Goal: Task Accomplishment & Management: Manage account settings

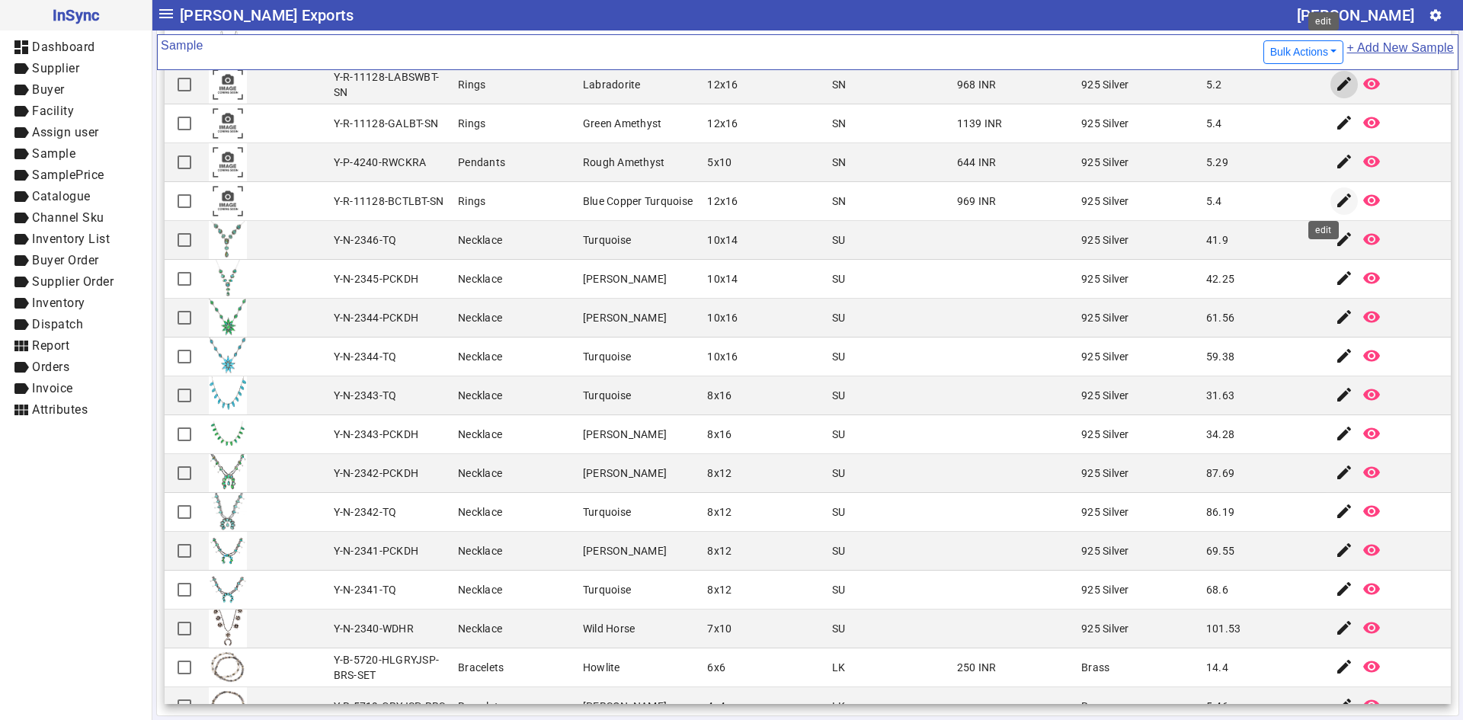
click at [1335, 197] on mat-icon "edit" at bounding box center [1344, 200] width 18 height 18
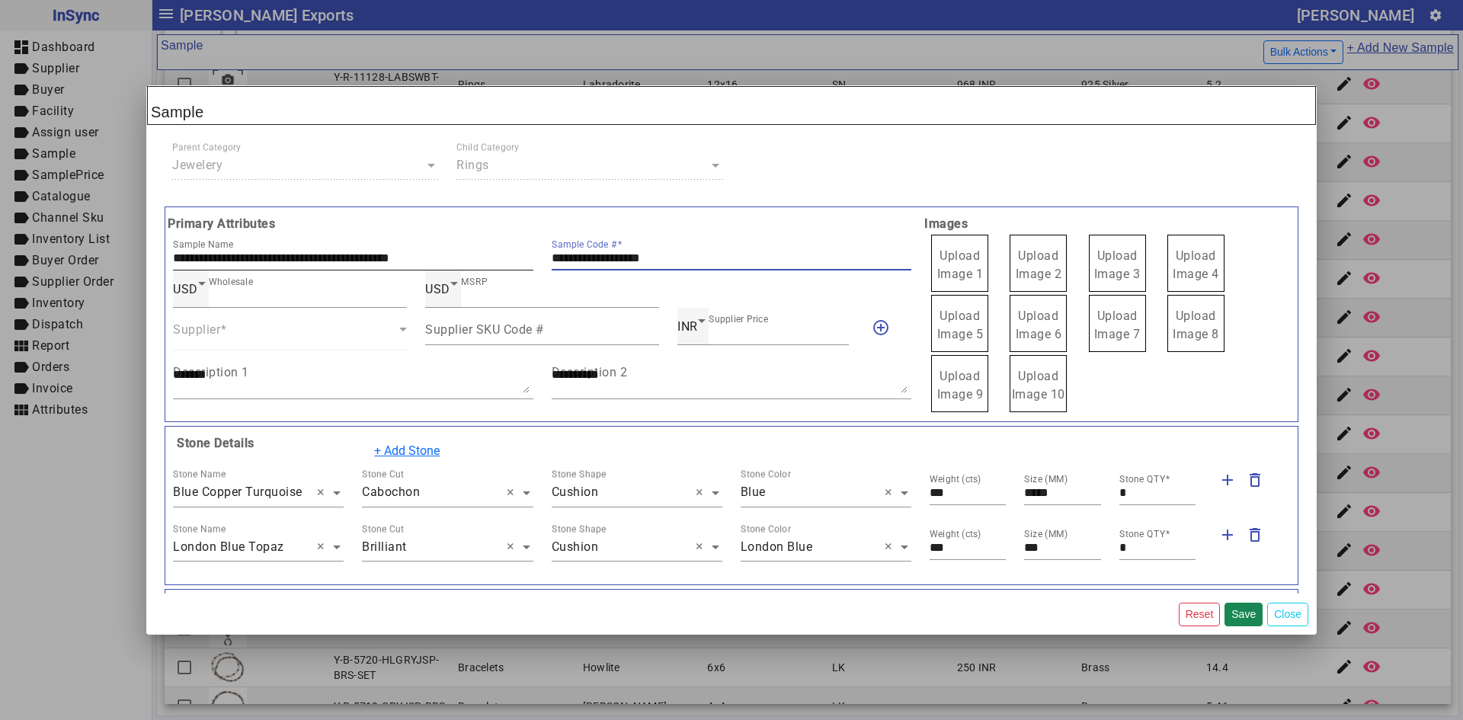
drag, startPoint x: 698, startPoint y: 261, endPoint x: 420, endPoint y: 261, distance: 278.2
click at [420, 261] on div "**********" at bounding box center [542, 251] width 757 height 37
click at [973, 257] on label "Upload Image 1" at bounding box center [959, 263] width 57 height 57
click at [0, 0] on input "Upload Image 1" at bounding box center [0, 0] width 0 height 0
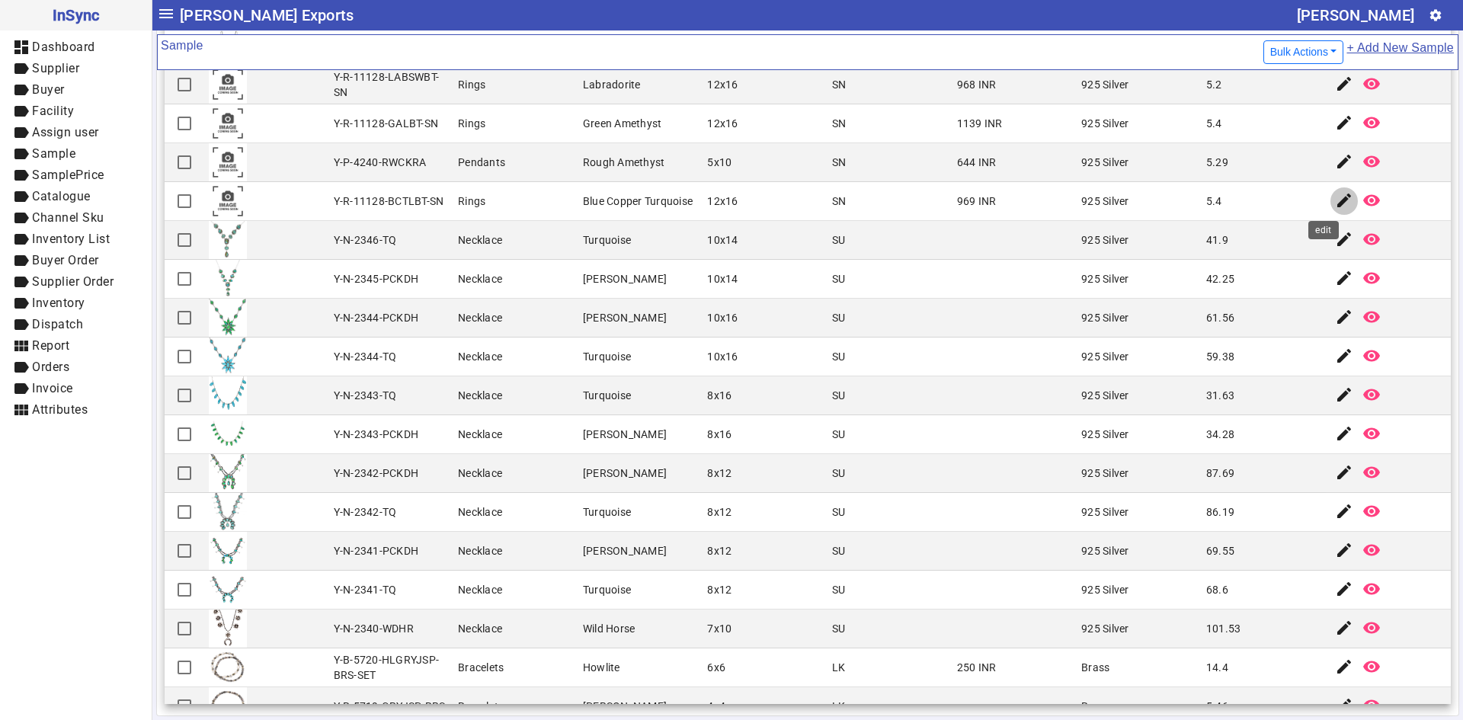
click at [1335, 200] on mat-icon "edit" at bounding box center [1344, 200] width 18 height 18
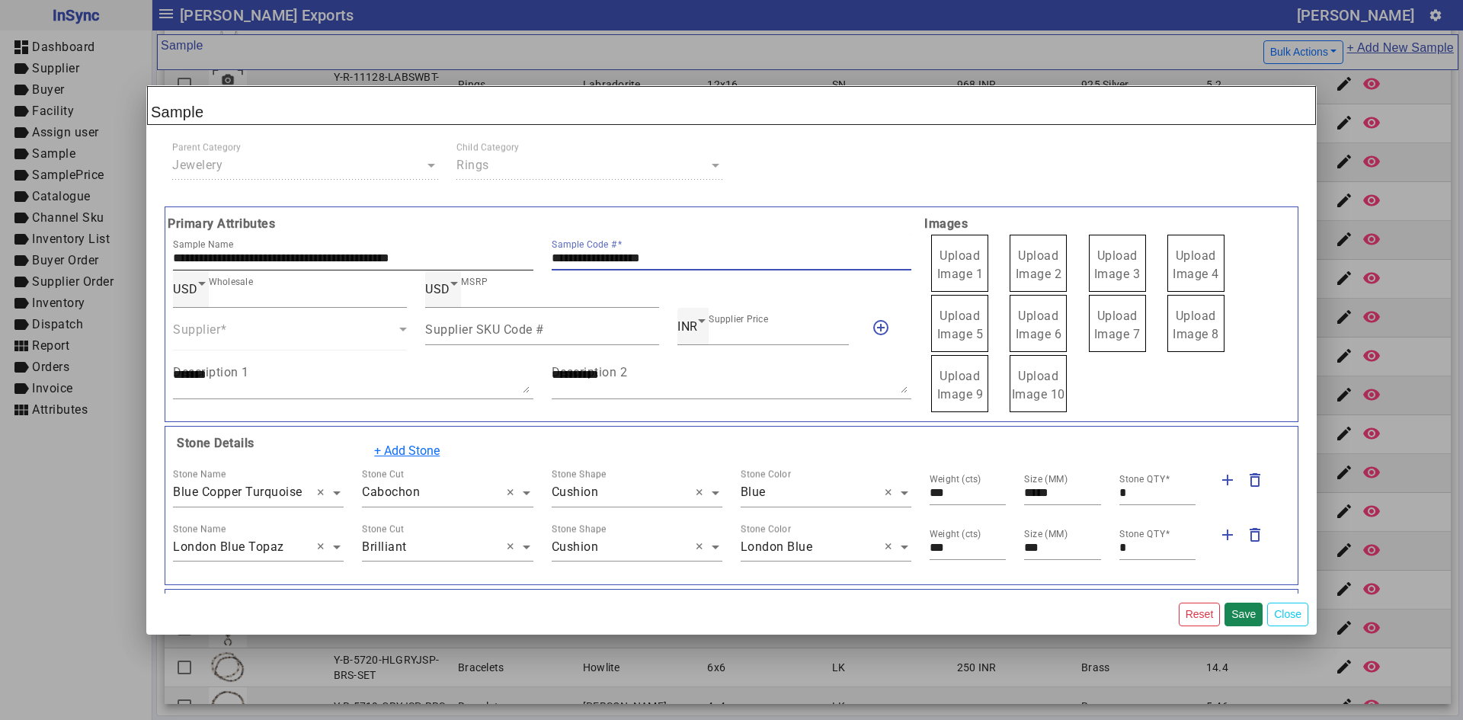
drag, startPoint x: 717, startPoint y: 258, endPoint x: 497, endPoint y: 256, distance: 220.3
click at [497, 256] on div "**********" at bounding box center [542, 251] width 757 height 37
click at [963, 253] on span "Upload Image 1" at bounding box center [961, 264] width 46 height 33
click at [0, 0] on input "Upload Image 1" at bounding box center [0, 0] width 0 height 0
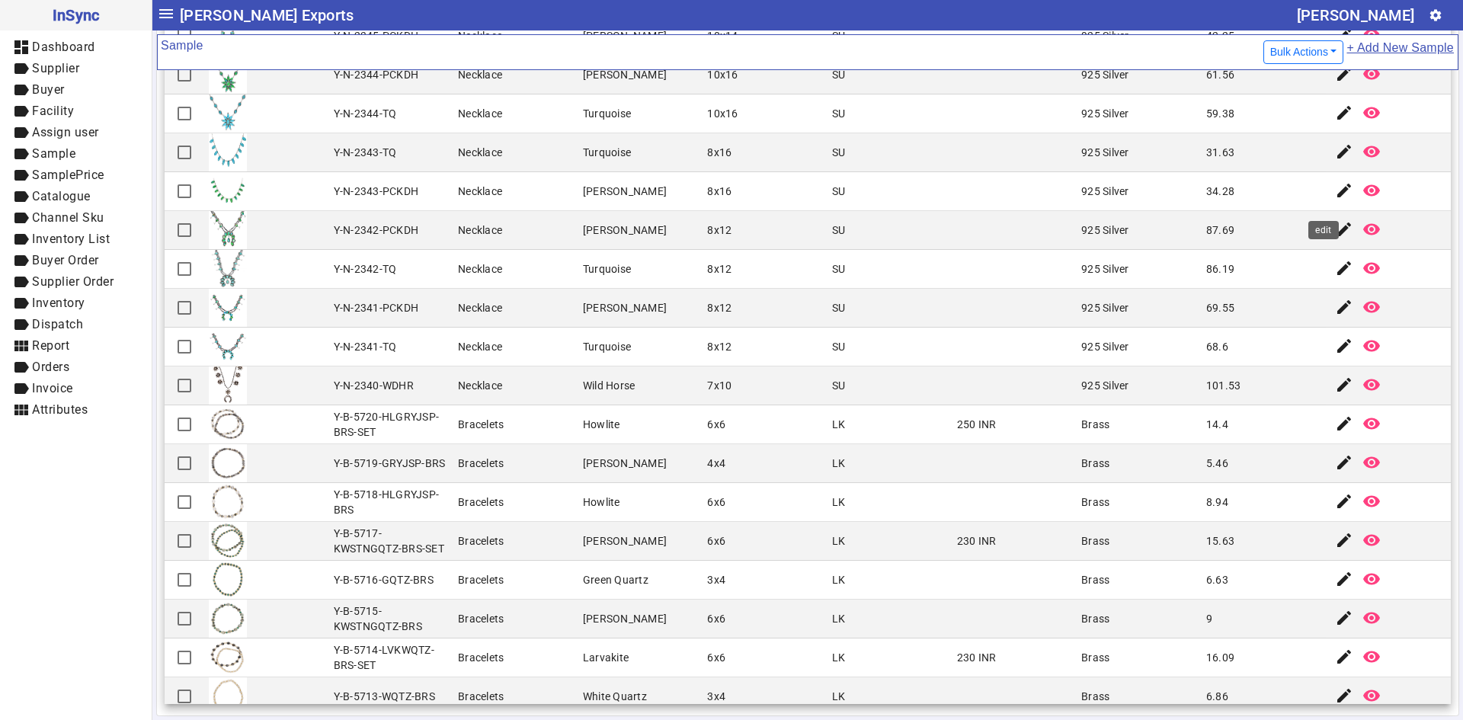
scroll to position [686, 0]
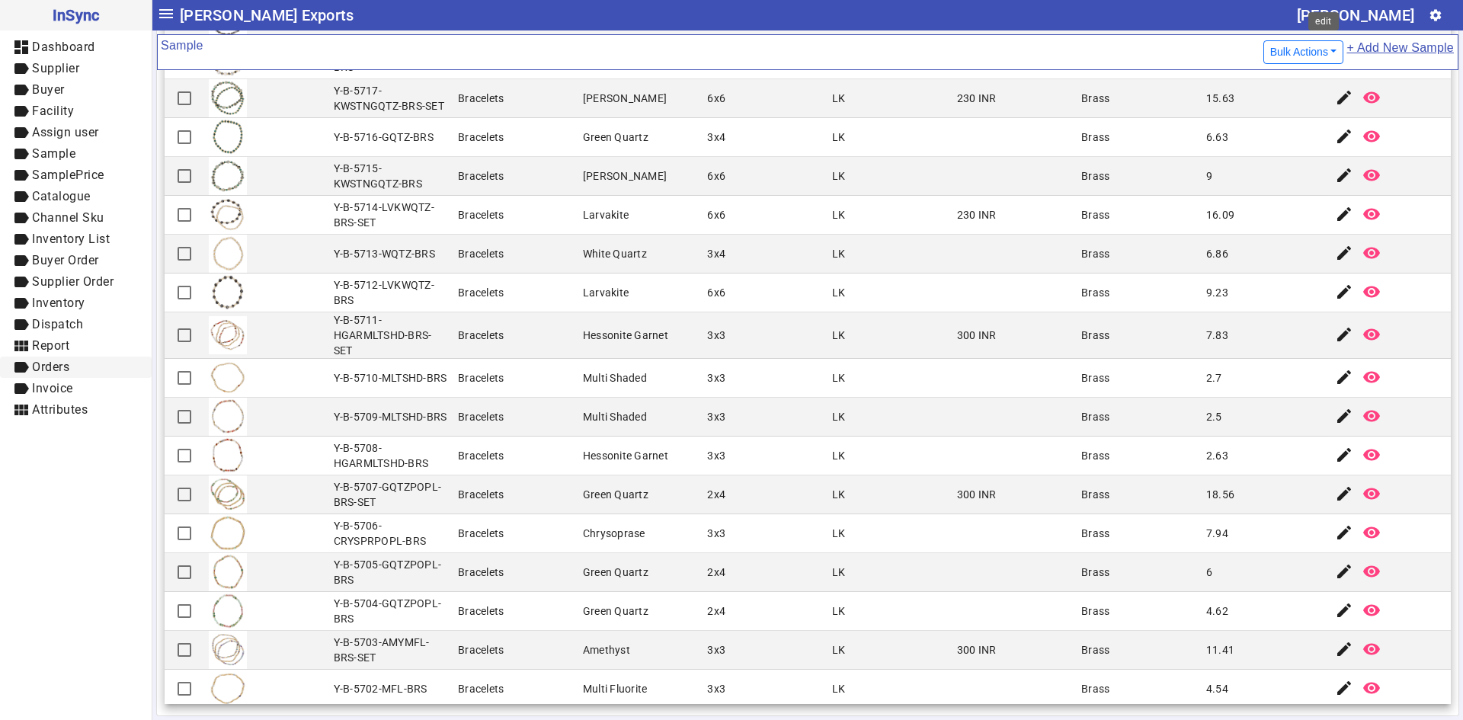
click at [98, 367] on span "label Orders" at bounding box center [75, 367] width 127 height 19
click at [99, 365] on span "label Orders" at bounding box center [75, 367] width 127 height 19
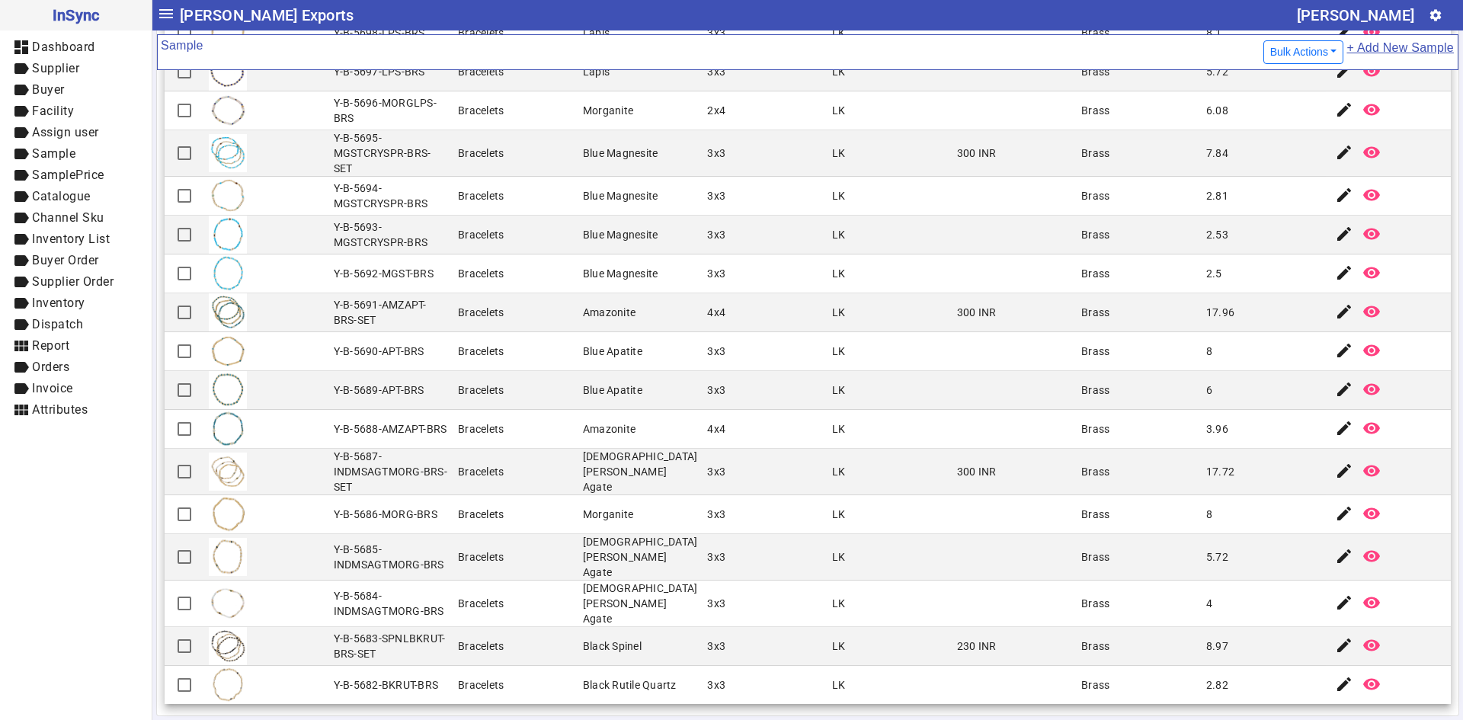
scroll to position [1524, 0]
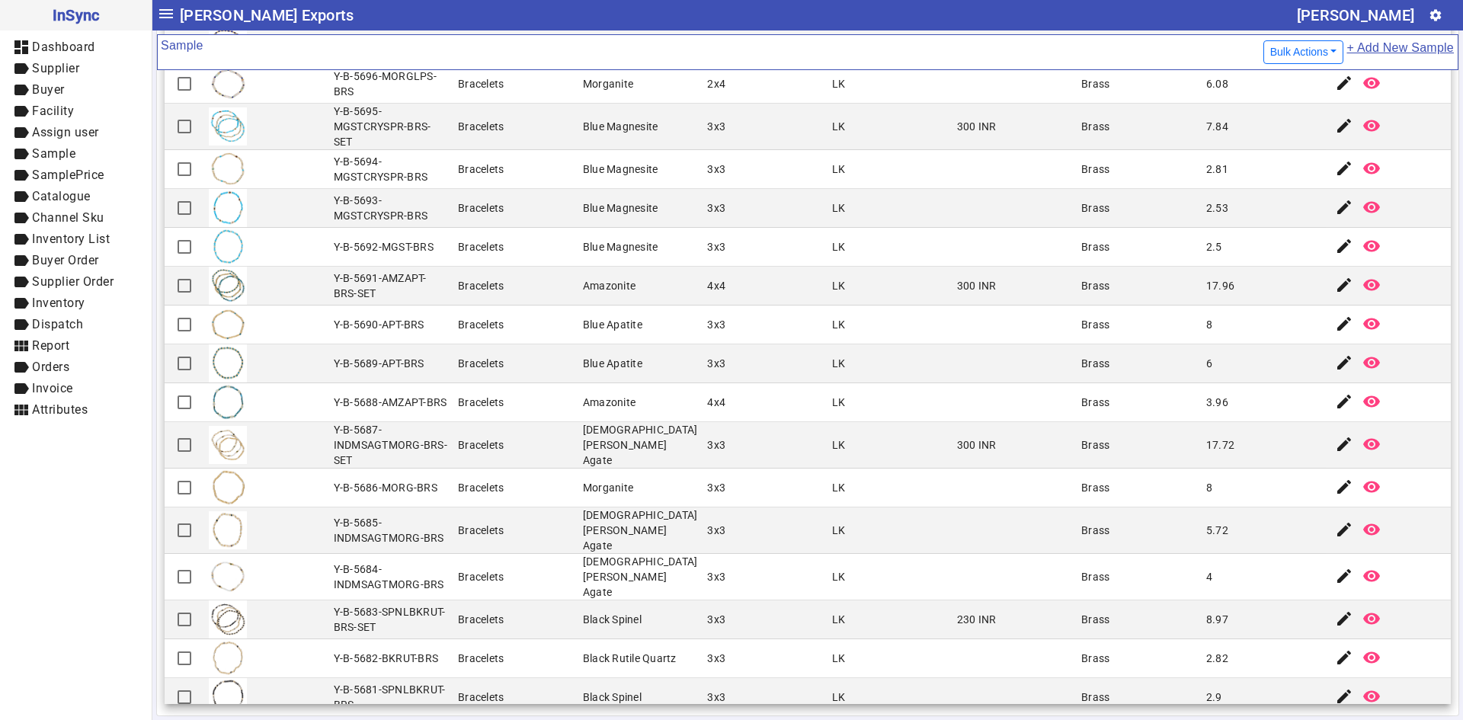
click at [995, 444] on mat-cell "300 INR" at bounding box center [1015, 445] width 125 height 46
